Goal: Check status: Check status

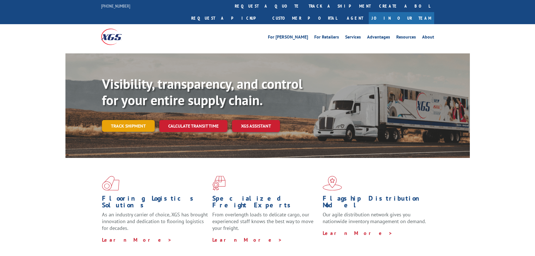
click at [140, 120] on link "Track shipment" at bounding box center [128, 126] width 53 height 12
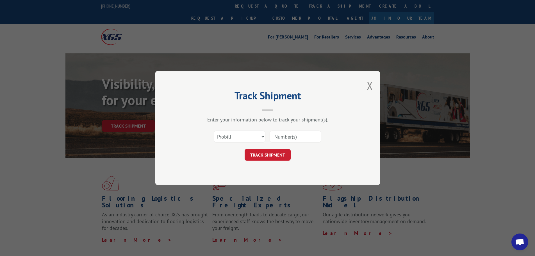
click at [303, 140] on input at bounding box center [296, 137] width 52 height 12
paste input "646461"
type input "646461"
click at [265, 152] on button "TRACK SHIPMENT" at bounding box center [268, 155] width 46 height 12
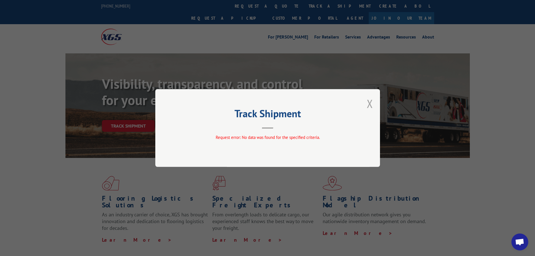
click at [368, 104] on button "Close modal" at bounding box center [370, 103] width 6 height 15
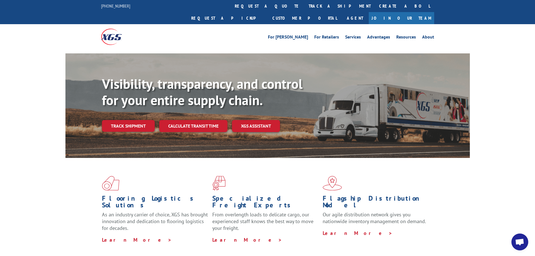
click at [304, 6] on link "track a shipment" at bounding box center [339, 6] width 71 height 12
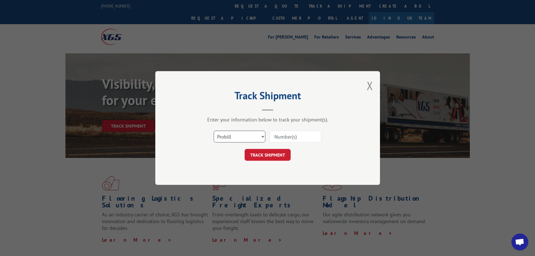
drag, startPoint x: 248, startPoint y: 135, endPoint x: 246, endPoint y: 142, distance: 7.2
click at [248, 135] on select "Select category... Probill BOL PO" at bounding box center [240, 137] width 52 height 12
select select "bol"
click at [214, 131] on select "Select category... Probill BOL PO" at bounding box center [240, 137] width 52 height 12
click at [284, 136] on input at bounding box center [296, 137] width 52 height 12
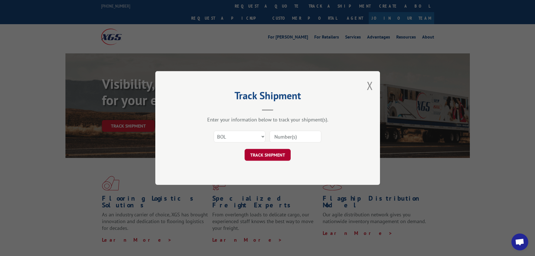
paste input "646461"
type input "646461"
click at [276, 157] on button "TRACK SHIPMENT" at bounding box center [268, 155] width 46 height 12
